Goal: Check status: Check status

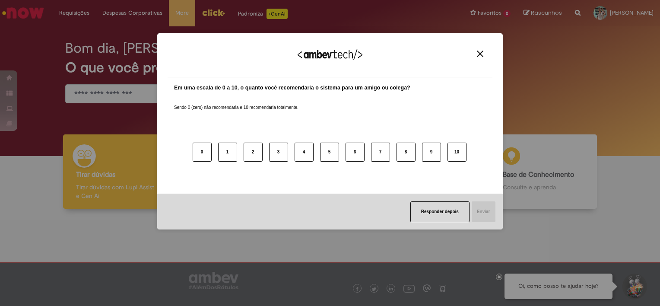
click at [480, 50] on button "Close" at bounding box center [480, 53] width 12 height 7
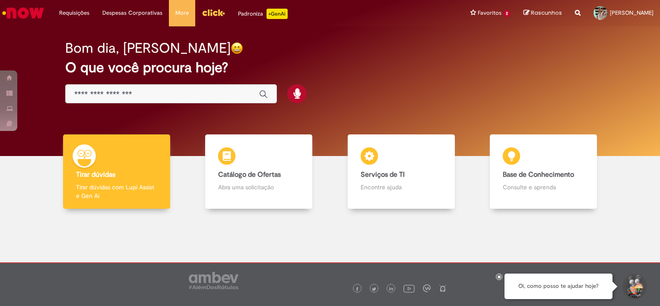
click at [21, 13] on img "Ir para a Homepage" at bounding box center [23, 12] width 44 height 17
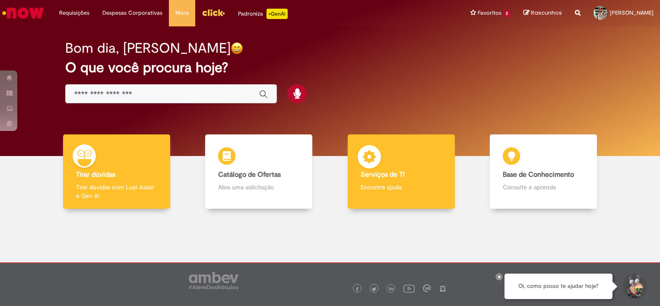
click at [393, 180] on div "Serviços de TI Serviços de TI Encontre ajuda" at bounding box center [401, 171] width 107 height 75
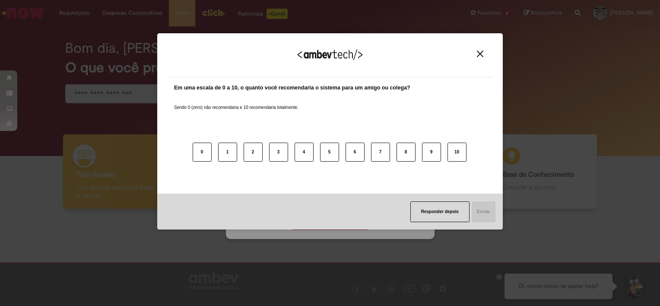
click at [481, 51] on img "Close" at bounding box center [480, 54] width 6 height 6
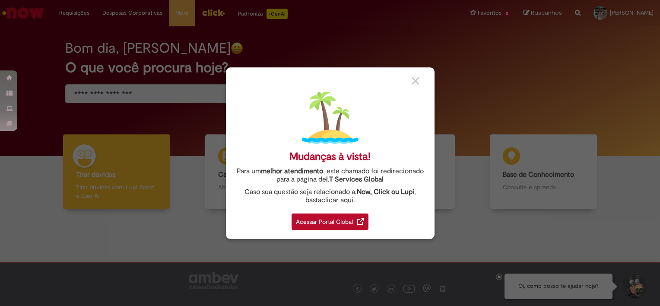
click at [325, 220] on div "Acessar Portal Global" at bounding box center [329, 221] width 77 height 16
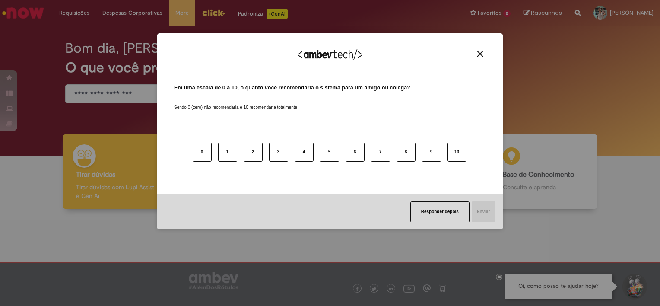
click at [482, 54] on img "Close" at bounding box center [480, 54] width 6 height 6
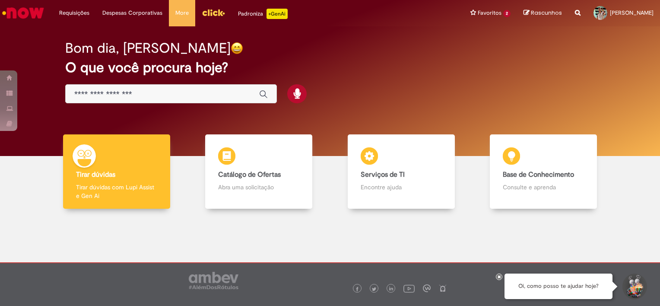
drag, startPoint x: 370, startPoint y: 235, endPoint x: 364, endPoint y: 228, distance: 8.9
click at [370, 234] on div at bounding box center [329, 267] width 647 height 104
click at [71, 42] on div "Pular para o conteúdo da página Requisições Exibir Todas as Solicitações Requis…" at bounding box center [330, 153] width 660 height 306
click at [71, 13] on li "Requisições Exibir Todas as Solicitações" at bounding box center [74, 13] width 43 height 26
click at [75, 33] on link "Exibir Todas as Solicitações" at bounding box center [100, 34] width 95 height 9
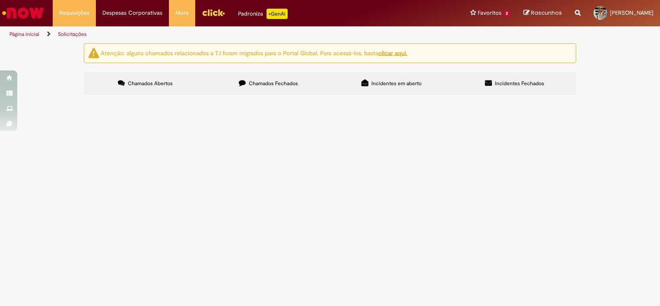
click at [271, 90] on label "Chamados Fechados" at bounding box center [268, 83] width 123 height 23
click at [0, 0] on div "Encerrado" at bounding box center [0, 0] width 0 height 0
click at [0, 0] on button at bounding box center [0, 0] width 0 height 0
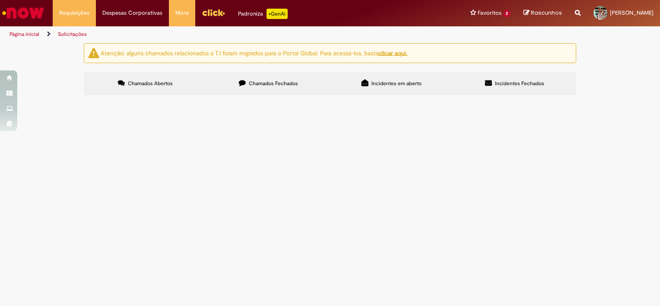
click at [0, 0] on button at bounding box center [0, 0] width 0 height 0
click at [148, 85] on span "Chamados Abertos" at bounding box center [150, 83] width 45 height 7
click at [506, 83] on span "Incidentes Fechados" at bounding box center [519, 83] width 49 height 7
click at [0, 0] on button at bounding box center [0, 0] width 0 height 0
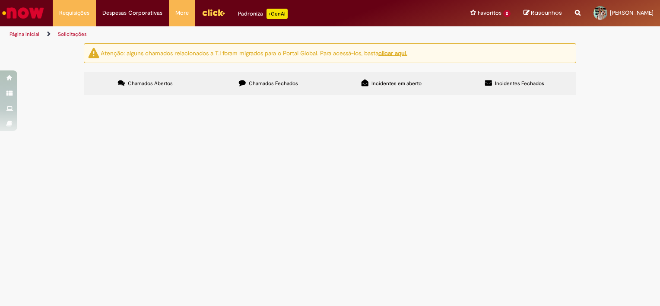
click at [394, 86] on span "Incidentes em aberto" at bounding box center [396, 83] width 50 height 7
click at [266, 86] on span "Chamados Fechados" at bounding box center [273, 83] width 49 height 7
click at [33, 9] on img "Ir para a Homepage" at bounding box center [23, 12] width 44 height 17
